Goal: Check status: Check status

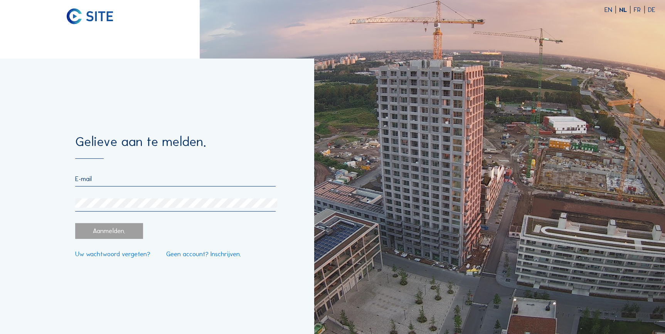
type input "[EMAIL_ADDRESS][DOMAIN_NAME]"
click at [108, 233] on div "Aanmelden." at bounding box center [109, 231] width 68 height 16
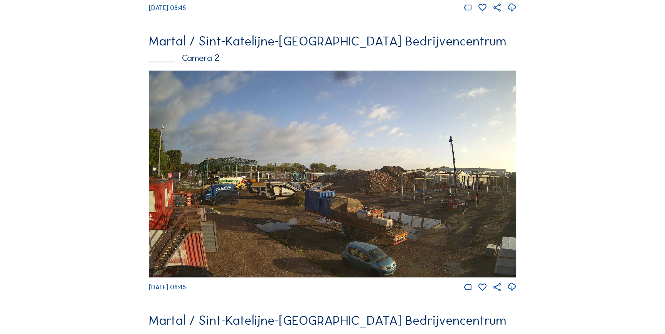
scroll to position [315, 0]
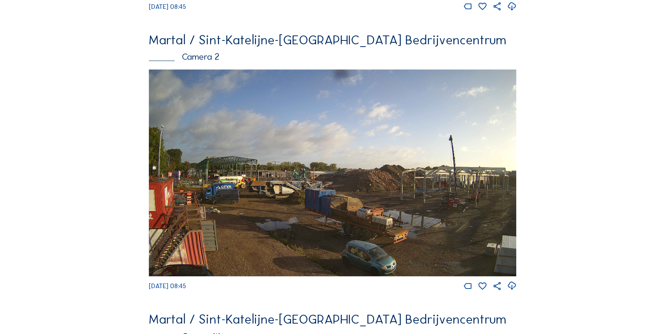
click at [300, 188] on img at bounding box center [333, 172] width 368 height 207
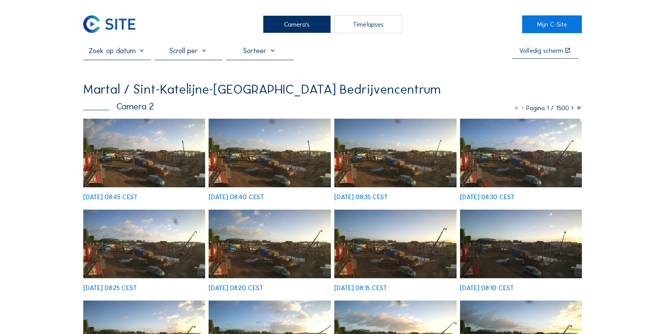
click at [571, 108] on icon at bounding box center [571, 108] width 7 height 8
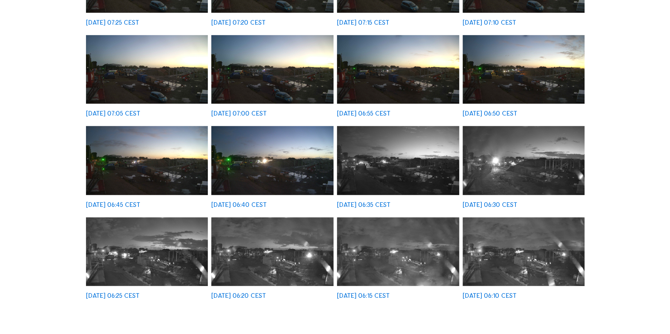
scroll to position [175, 0]
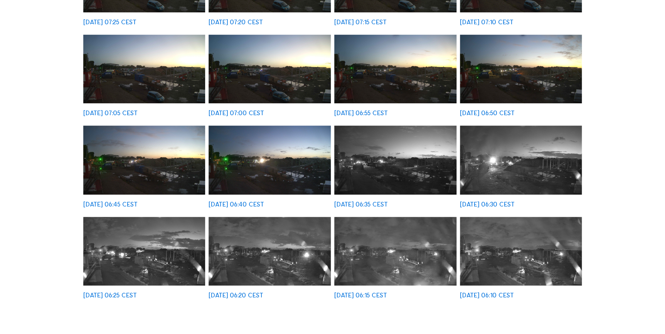
click at [499, 250] on img at bounding box center [521, 251] width 122 height 69
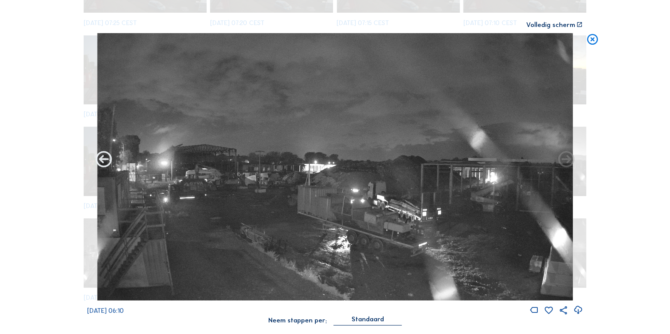
click at [103, 159] on icon at bounding box center [104, 160] width 20 height 20
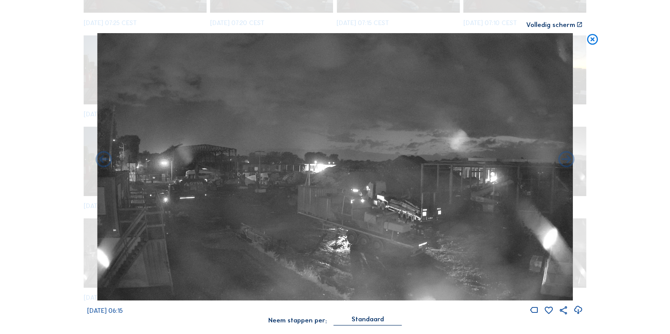
click at [103, 159] on icon at bounding box center [104, 160] width 20 height 20
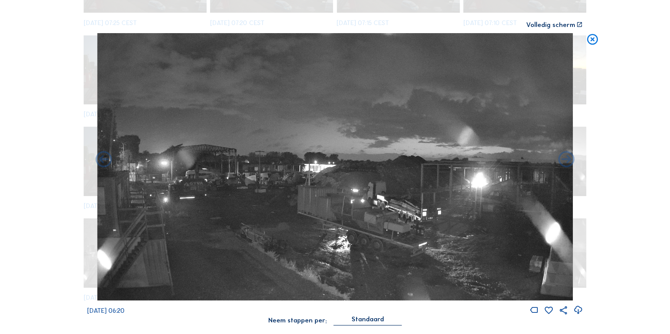
click at [103, 159] on icon at bounding box center [104, 160] width 20 height 20
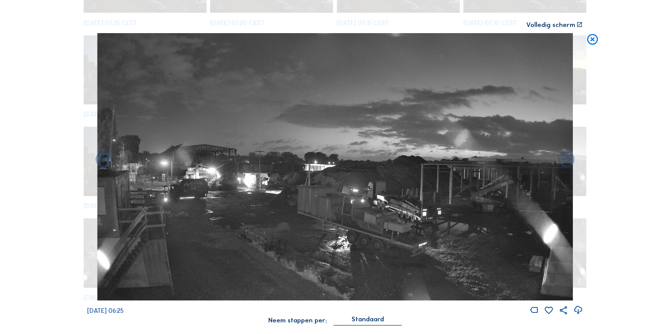
click at [103, 159] on icon at bounding box center [104, 160] width 20 height 20
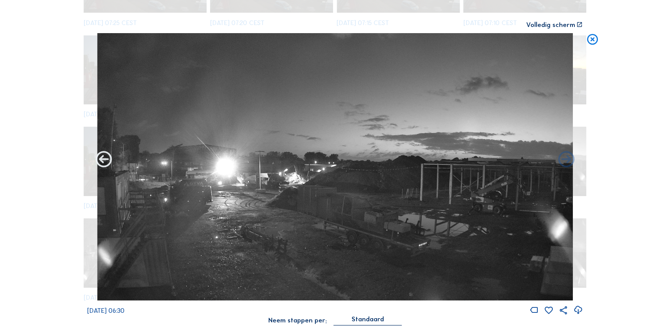
click at [107, 163] on icon at bounding box center [104, 160] width 20 height 20
click at [100, 160] on icon at bounding box center [104, 160] width 20 height 20
click at [103, 162] on icon at bounding box center [104, 160] width 20 height 20
click at [566, 155] on icon at bounding box center [566, 160] width 20 height 20
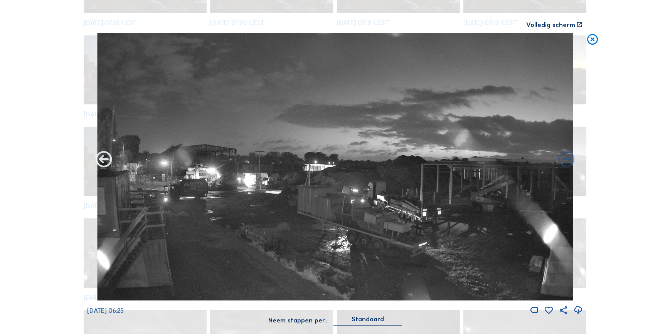
click at [104, 161] on icon at bounding box center [104, 160] width 20 height 20
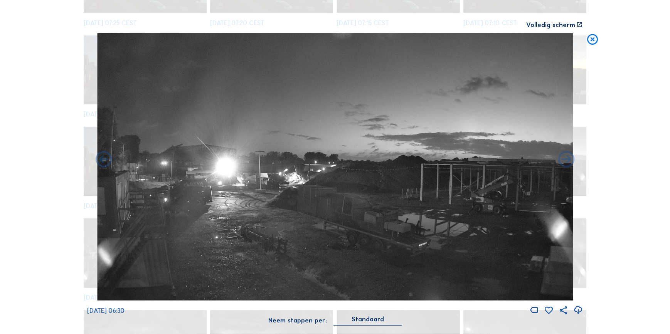
click at [104, 161] on icon at bounding box center [104, 160] width 20 height 20
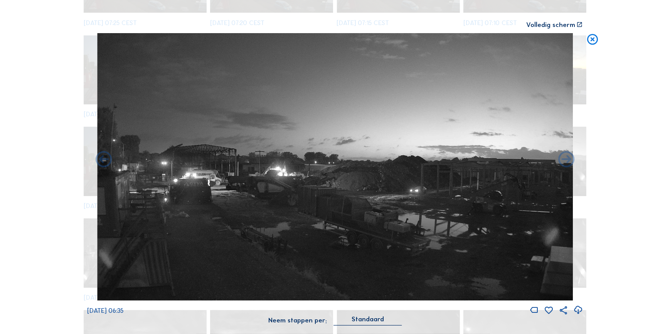
click at [104, 161] on icon at bounding box center [104, 160] width 20 height 20
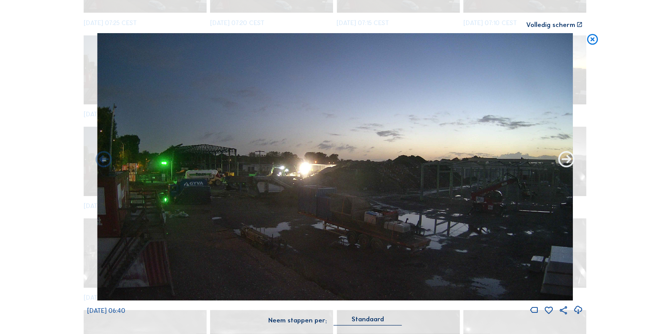
click at [564, 165] on icon at bounding box center [566, 160] width 20 height 20
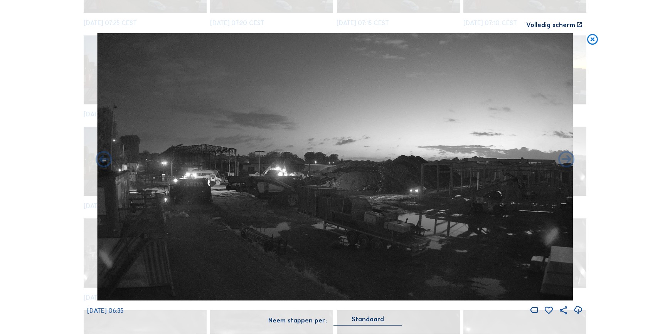
click at [564, 165] on icon at bounding box center [566, 160] width 20 height 20
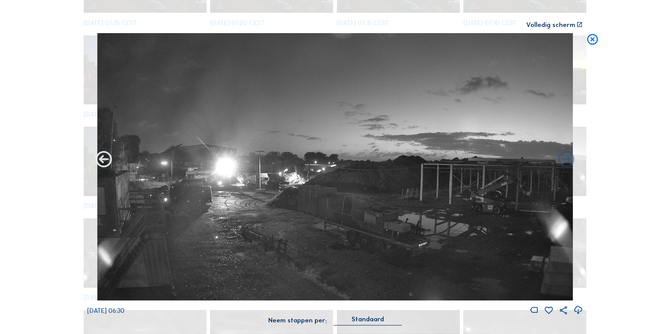
click at [102, 163] on icon at bounding box center [104, 160] width 20 height 20
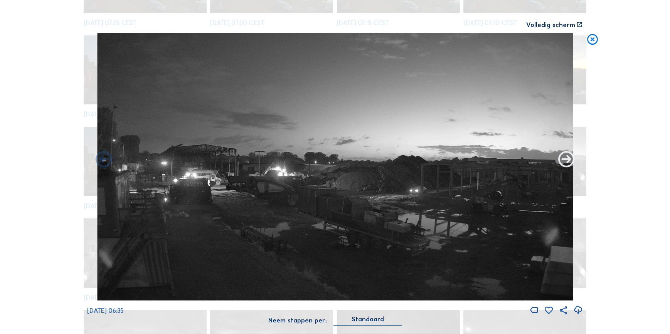
click at [561, 160] on icon at bounding box center [566, 160] width 20 height 20
click at [567, 160] on icon at bounding box center [566, 160] width 20 height 20
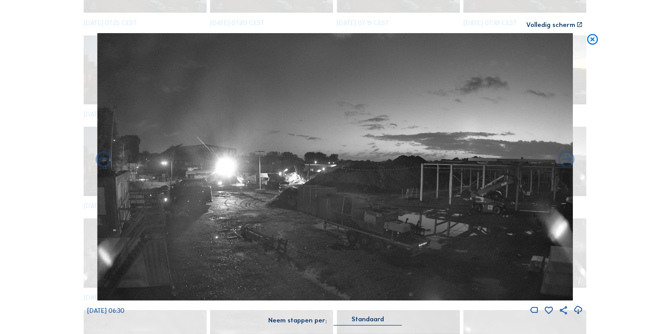
click at [567, 160] on icon at bounding box center [566, 160] width 20 height 20
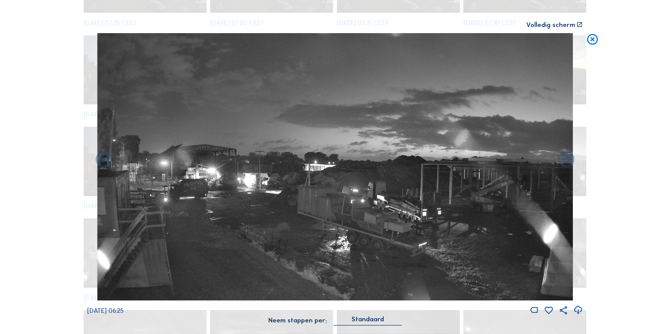
click at [567, 160] on icon at bounding box center [566, 160] width 20 height 20
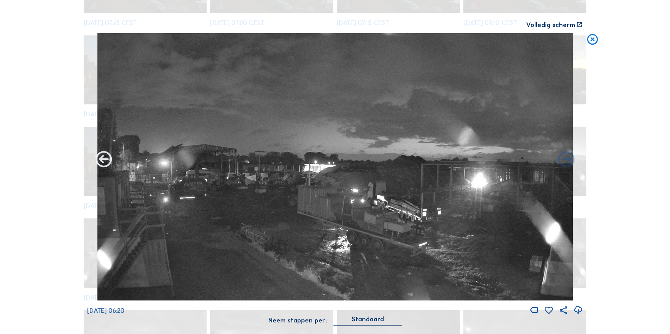
click at [101, 156] on icon at bounding box center [104, 160] width 20 height 20
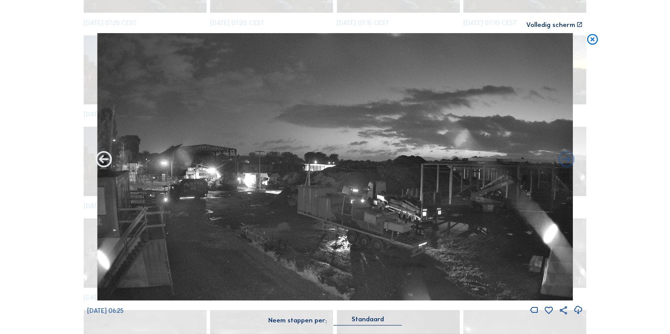
click at [105, 164] on icon at bounding box center [104, 160] width 20 height 20
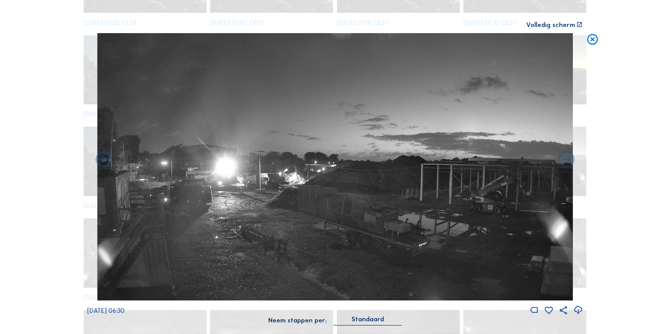
click at [105, 164] on icon at bounding box center [104, 160] width 20 height 20
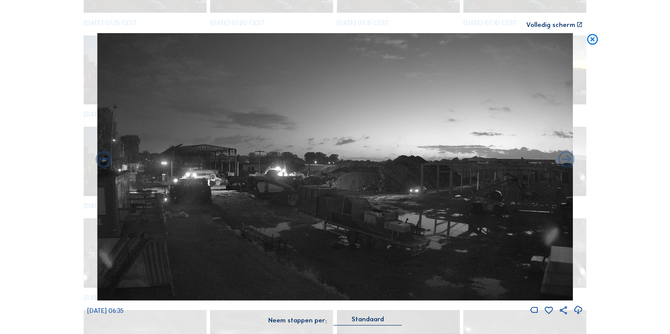
click at [105, 164] on icon at bounding box center [104, 160] width 20 height 20
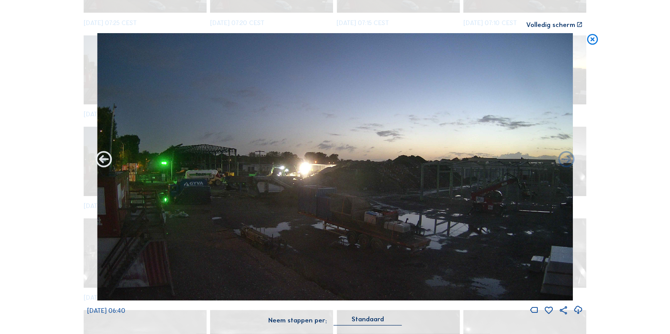
click at [101, 161] on icon at bounding box center [104, 160] width 20 height 20
